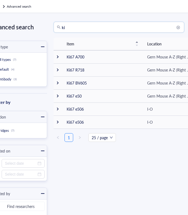
type input "k"
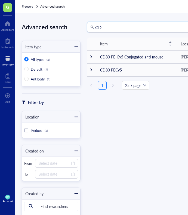
type input "C"
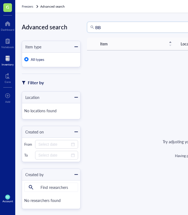
type input "B"
